Goal: Task Accomplishment & Management: Manage account settings

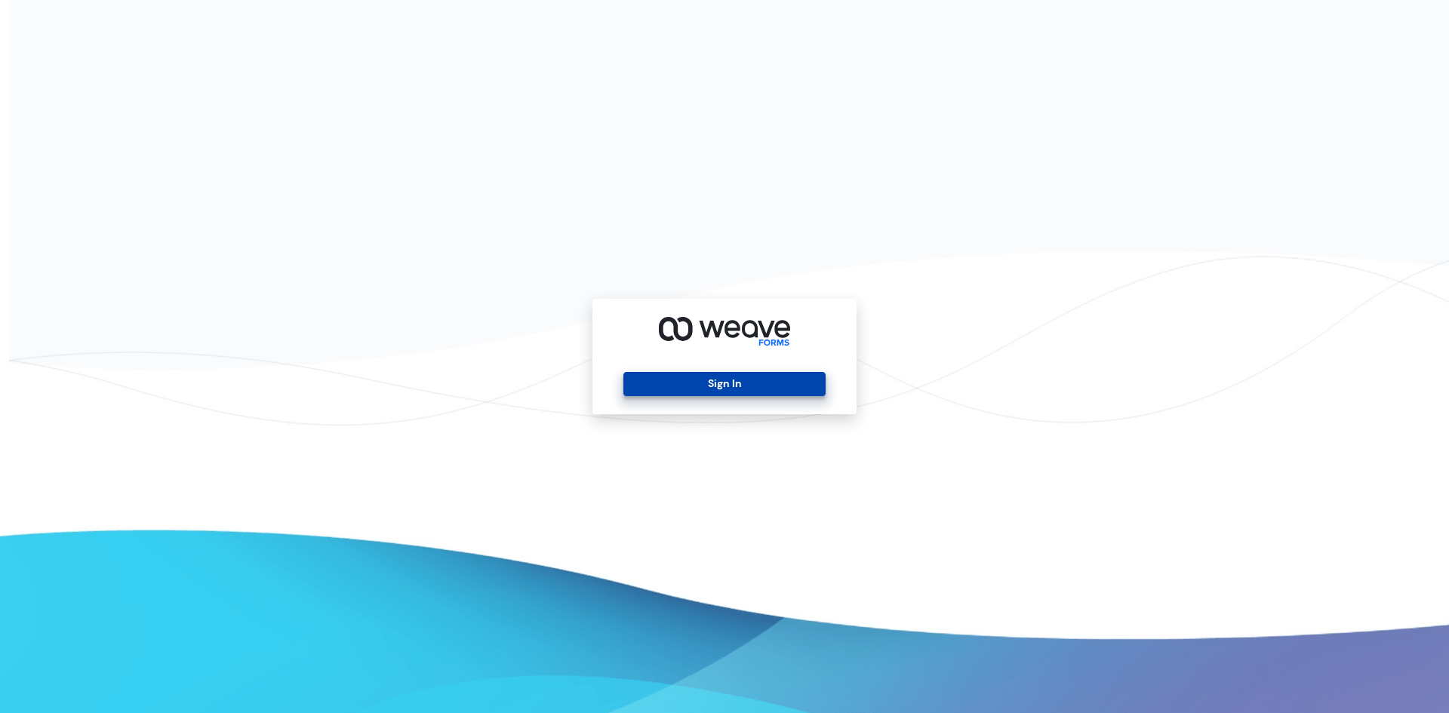
click at [729, 395] on button "Sign In" at bounding box center [724, 384] width 202 height 24
click at [763, 392] on button "Sign In" at bounding box center [724, 384] width 202 height 24
